Goal: Task Accomplishment & Management: Manage account settings

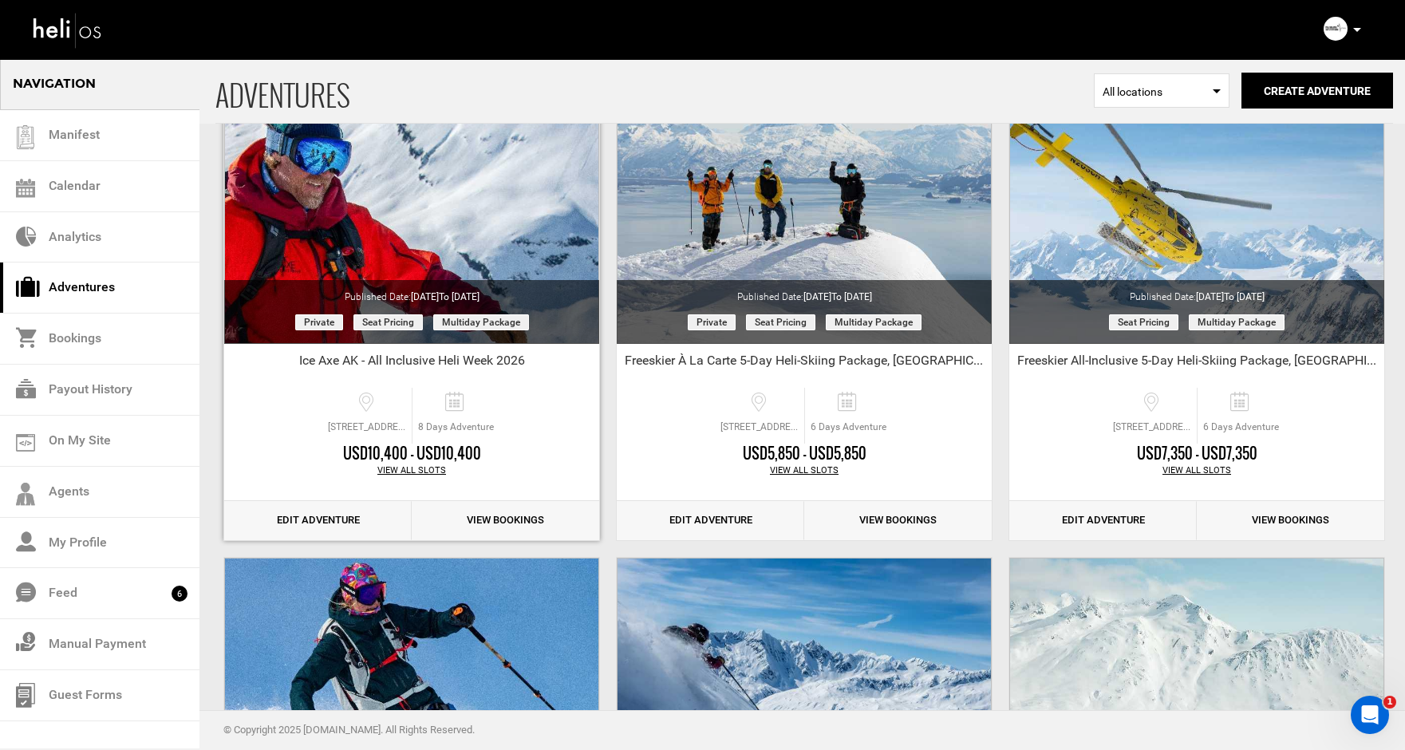
scroll to position [1136, 0]
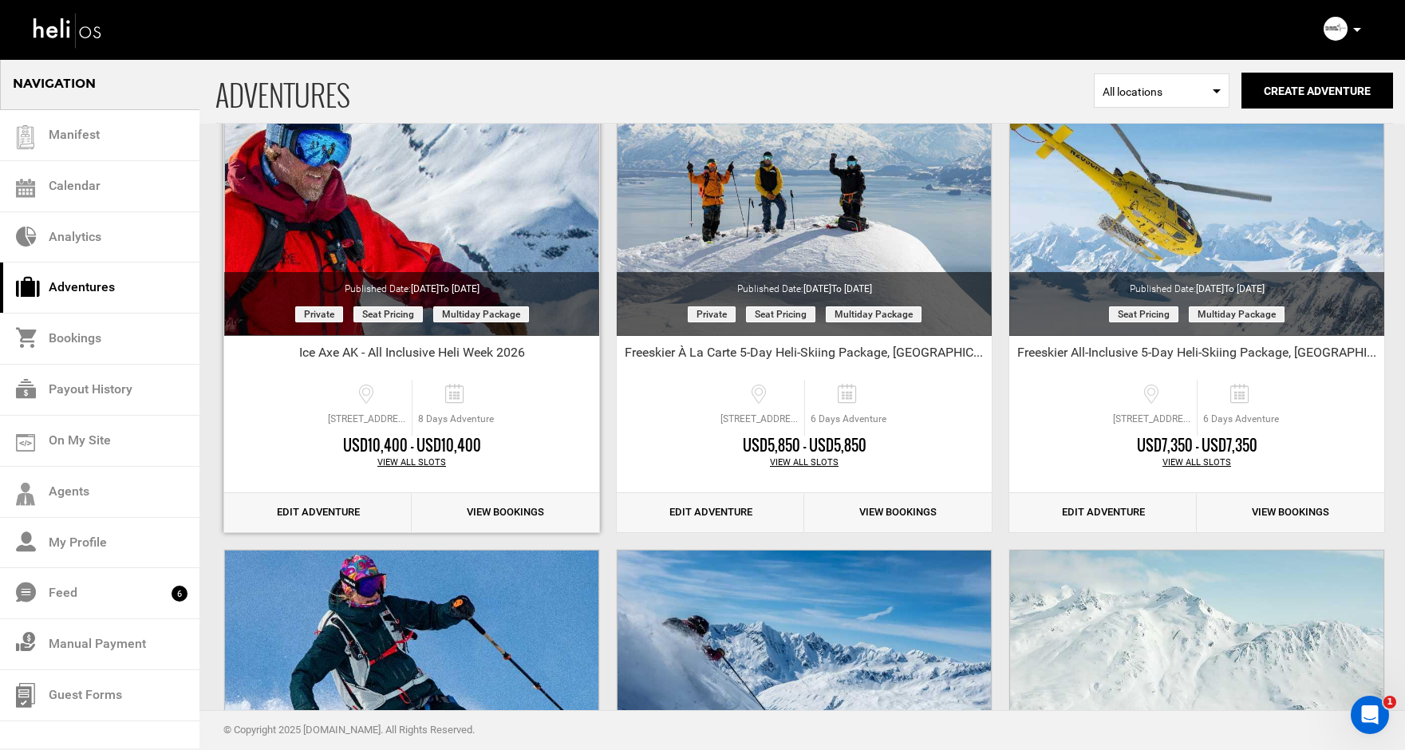
click at [318, 512] on link "Edit Adventure" at bounding box center [318, 512] width 188 height 39
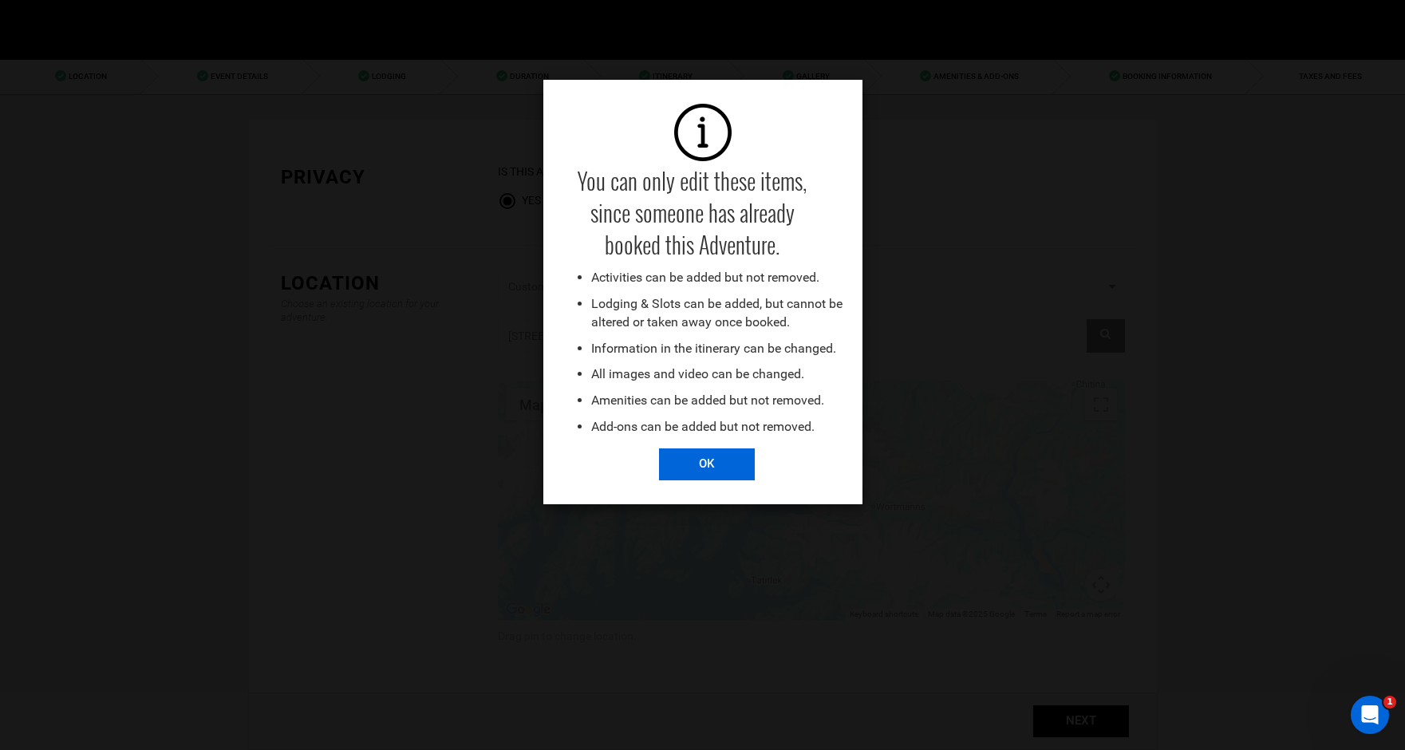
click at [711, 468] on input "OK" at bounding box center [707, 465] width 96 height 32
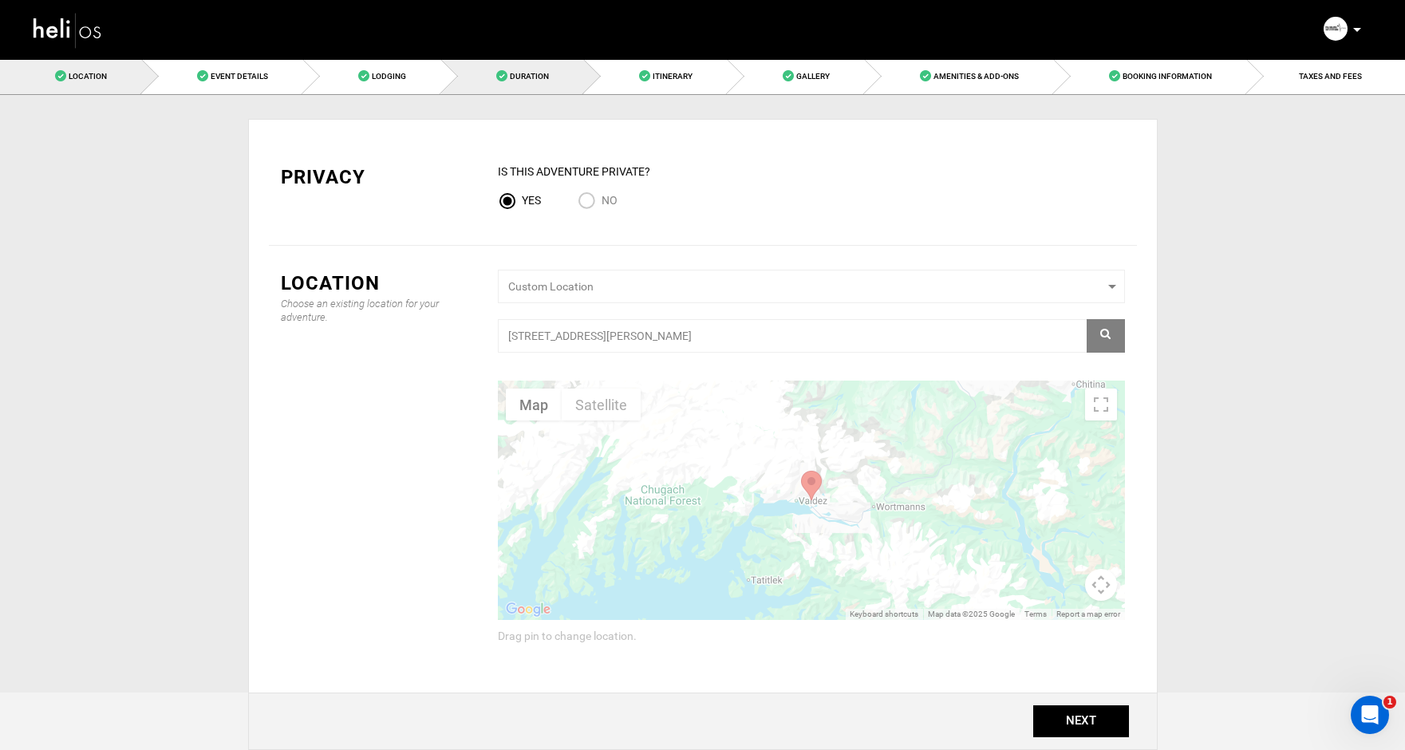
click at [538, 80] on span "Duration" at bounding box center [529, 76] width 39 height 9
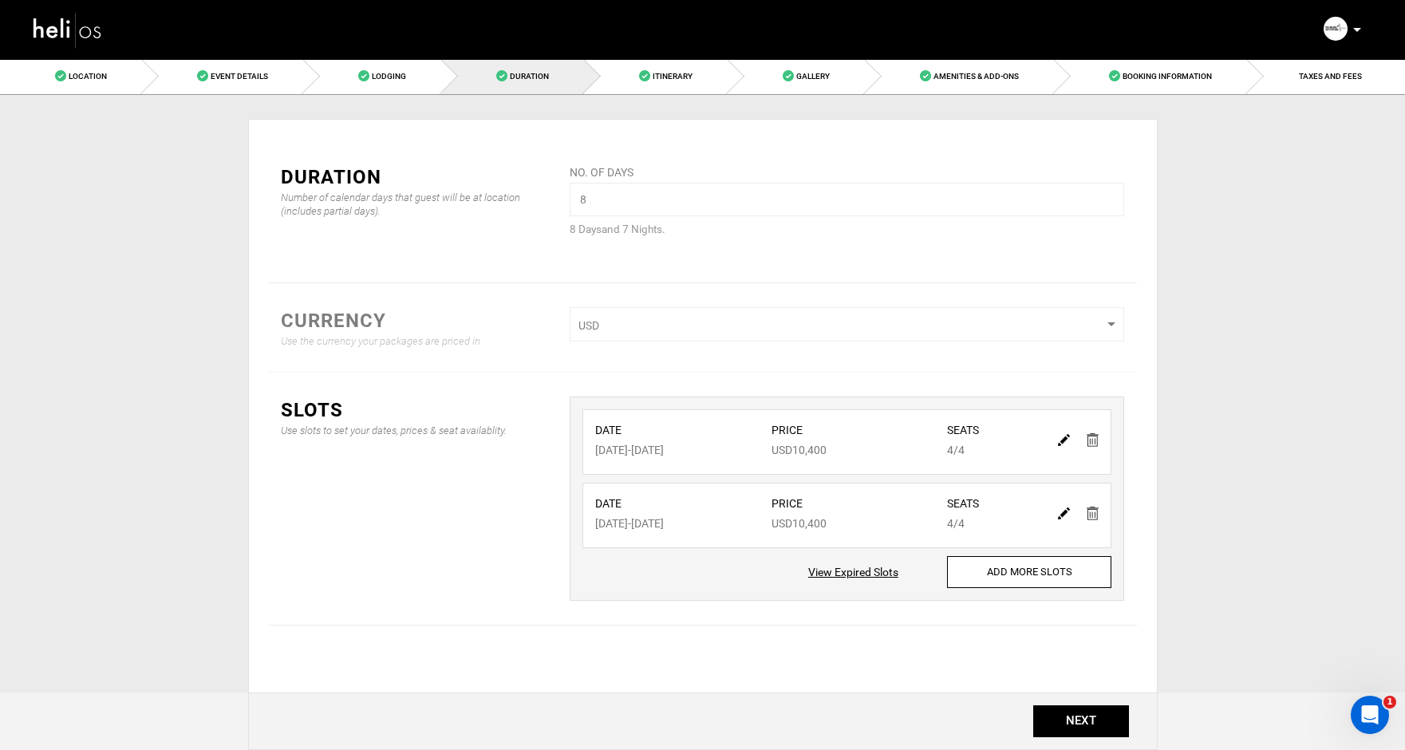
click at [51, 26] on img at bounding box center [68, 30] width 72 height 42
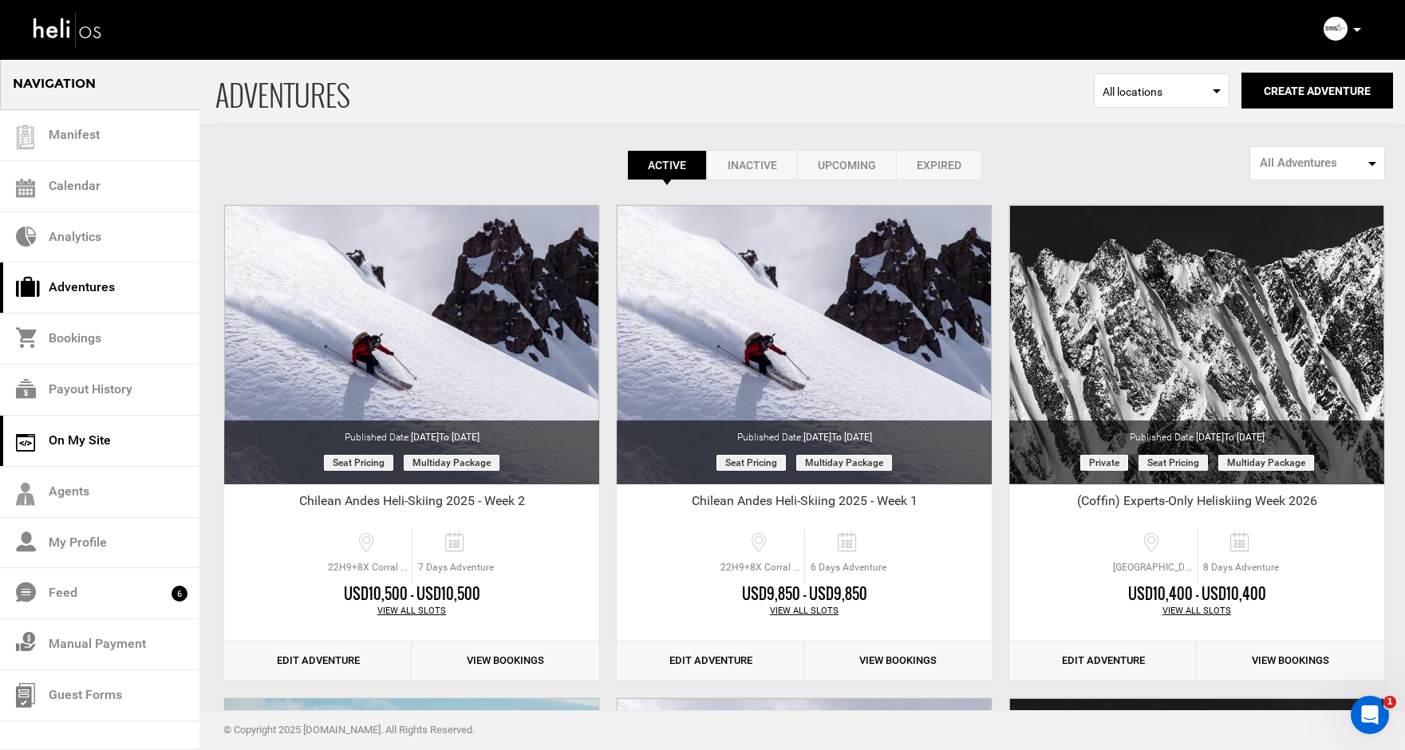
click at [63, 447] on link "On My Site" at bounding box center [100, 441] width 200 height 51
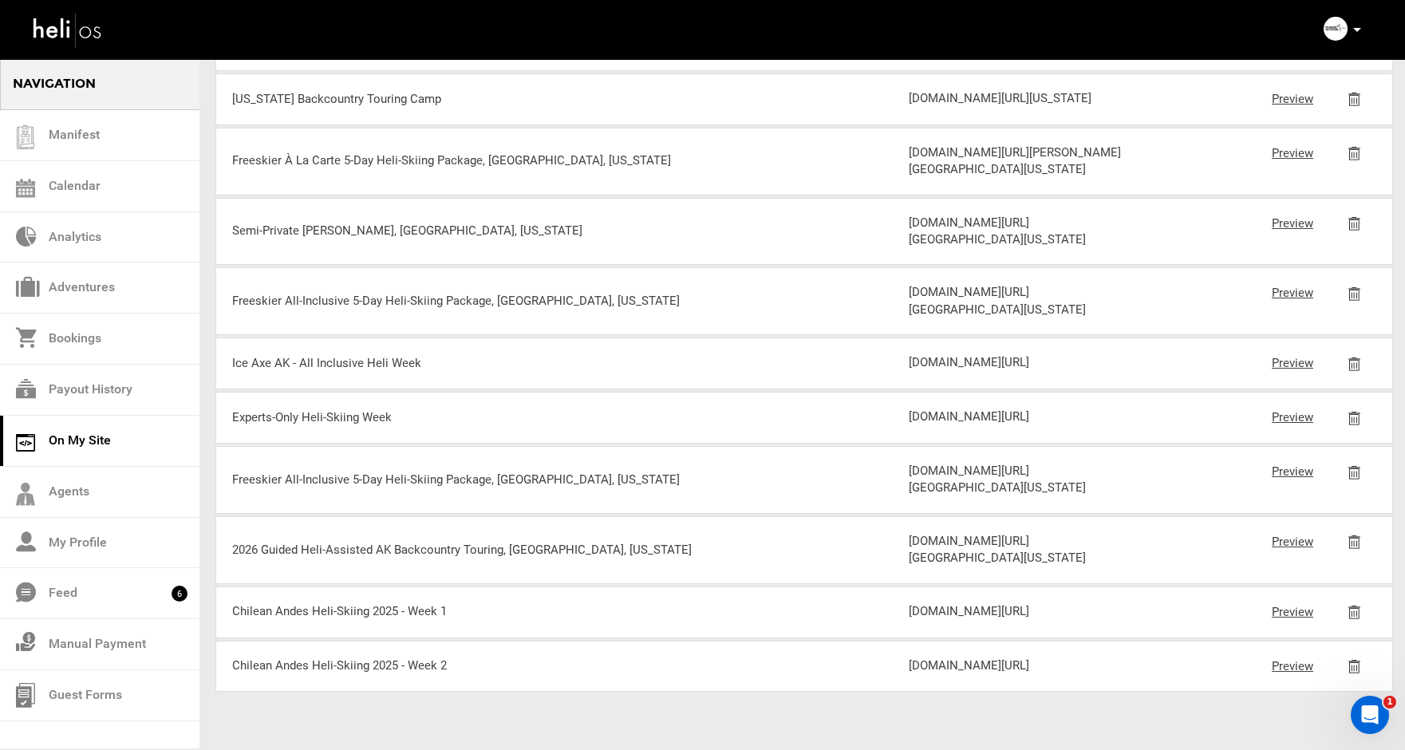
scroll to position [1101, 0]
drag, startPoint x: 1007, startPoint y: 537, endPoint x: 910, endPoint y: 492, distance: 107.1
click at [910, 371] on div "[DOMAIN_NAME][URL]" at bounding box center [1022, 362] width 226 height 17
copy div "[DOMAIN_NAME][URL]"
click at [1243, 373] on div "[DOMAIN_NAME][URL] Preview" at bounding box center [1135, 363] width 452 height 18
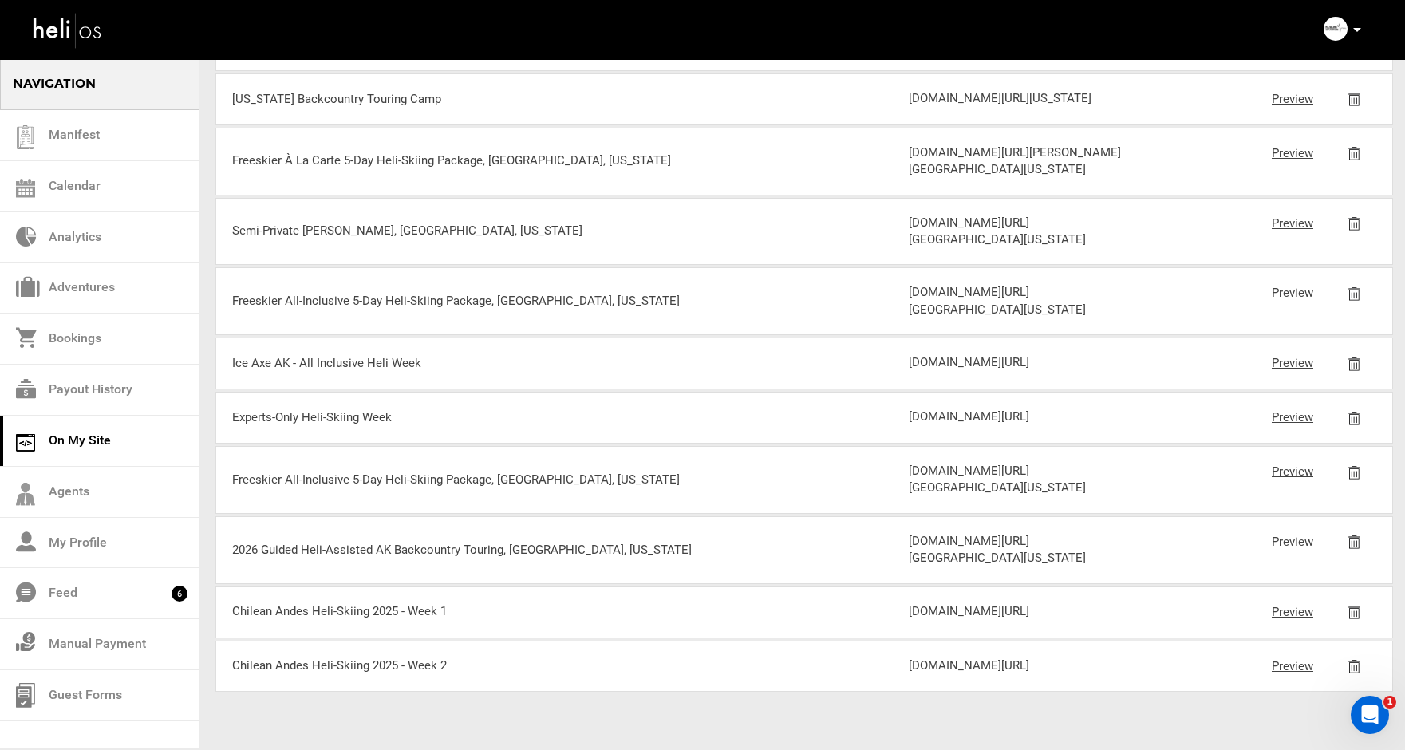
click at [1282, 370] on link "Preview" at bounding box center [1292, 363] width 41 height 14
